Goal: Information Seeking & Learning: Find specific fact

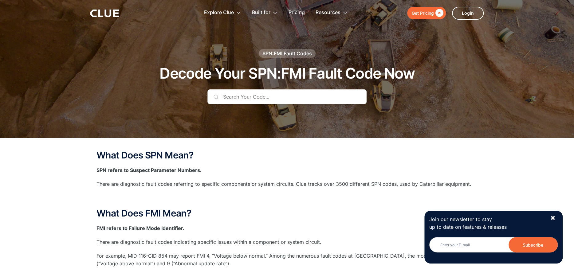
click at [230, 99] on input "text" at bounding box center [287, 96] width 159 height 15
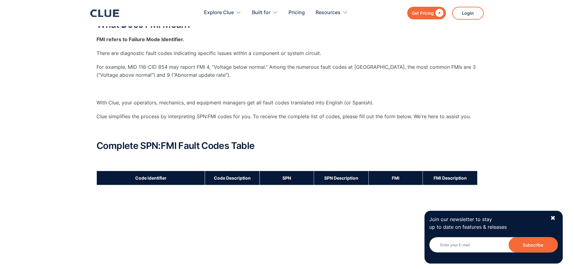
scroll to position [287, 0]
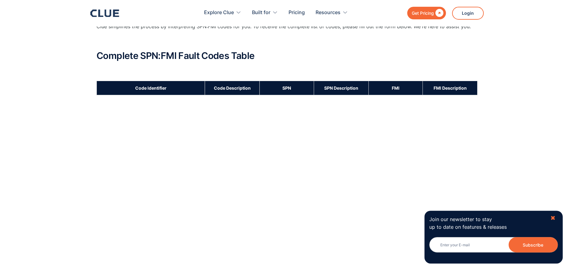
click at [552, 215] on div "✖" at bounding box center [553, 219] width 5 height 8
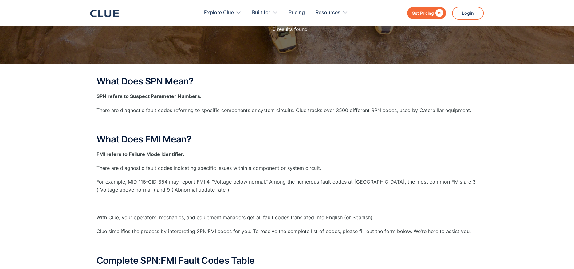
scroll to position [0, 0]
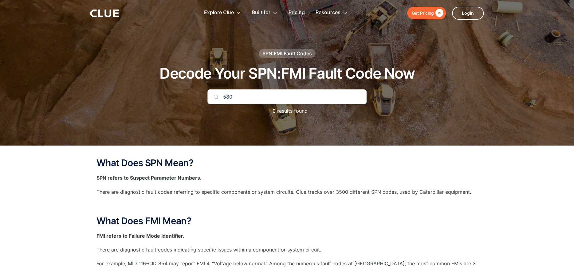
click at [279, 96] on input "580" at bounding box center [287, 96] width 159 height 15
type input "spn 580"
click at [148, 192] on p "There are diagnostic fault codes referring to specific components or system cir…" at bounding box center [287, 192] width 381 height 8
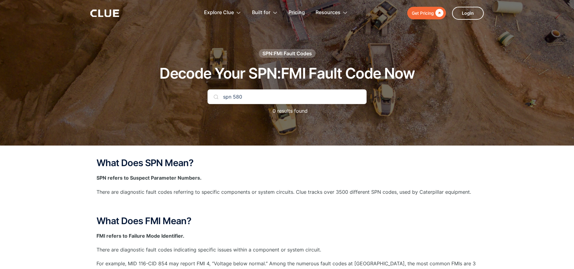
click at [259, 105] on div "spn 580 0 results found" at bounding box center [287, 105] width 159 height 32
click at [259, 101] on input "spn 580" at bounding box center [287, 96] width 159 height 15
